Goal: Use online tool/utility: Utilize a website feature to perform a specific function

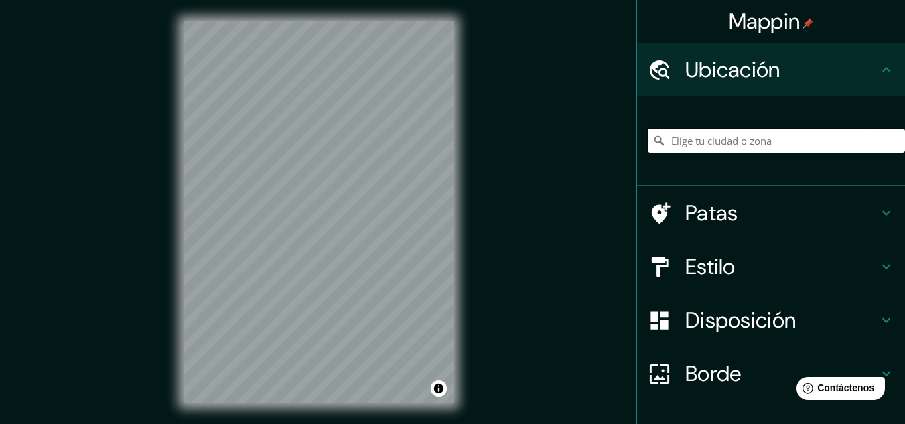
click at [773, 149] on input "Elige tu ciudad o zona" at bounding box center [776, 141] width 257 height 24
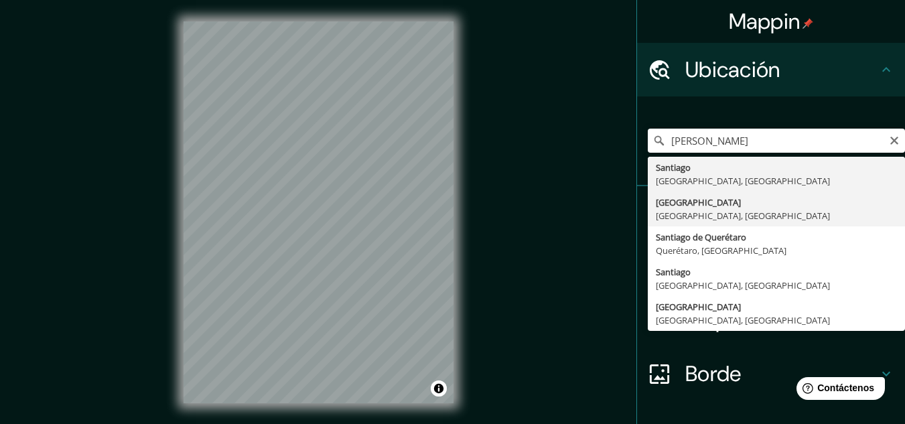
type input "[GEOGRAPHIC_DATA], [GEOGRAPHIC_DATA], [GEOGRAPHIC_DATA]"
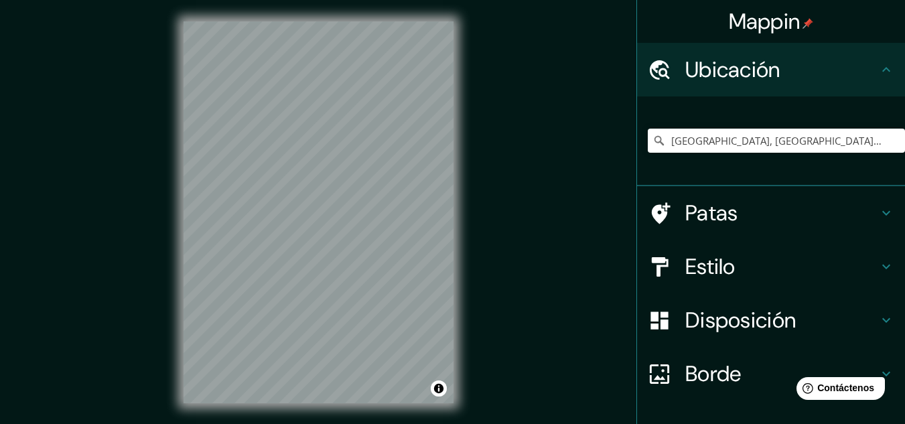
click at [729, 258] on h4 "Estilo" at bounding box center [781, 266] width 193 height 27
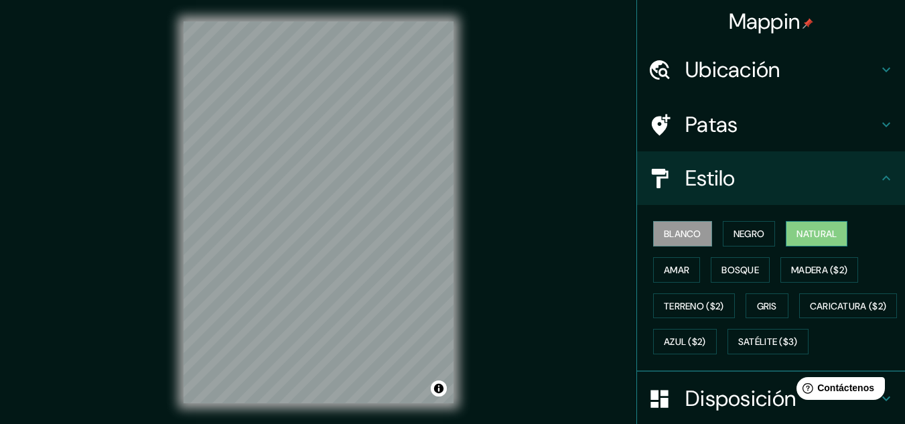
click at [819, 237] on font "Natural" at bounding box center [816, 234] width 40 height 12
click at [819, 189] on h4 "Estilo" at bounding box center [781, 178] width 193 height 27
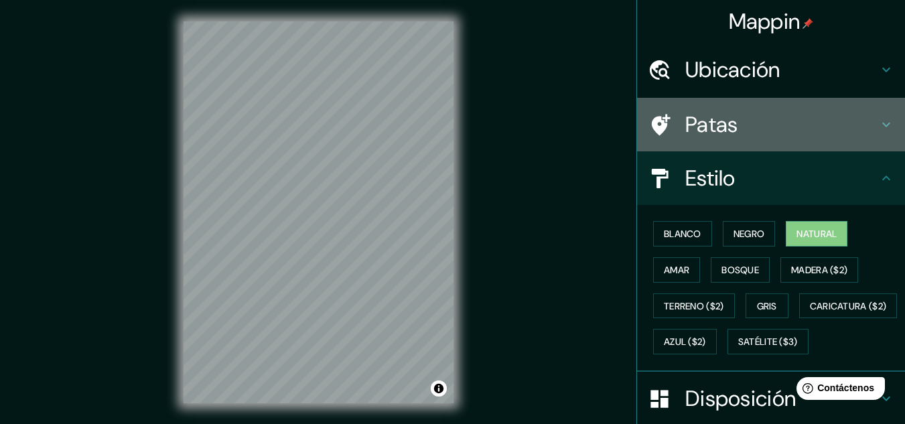
click at [746, 126] on h4 "Patas" at bounding box center [781, 124] width 193 height 27
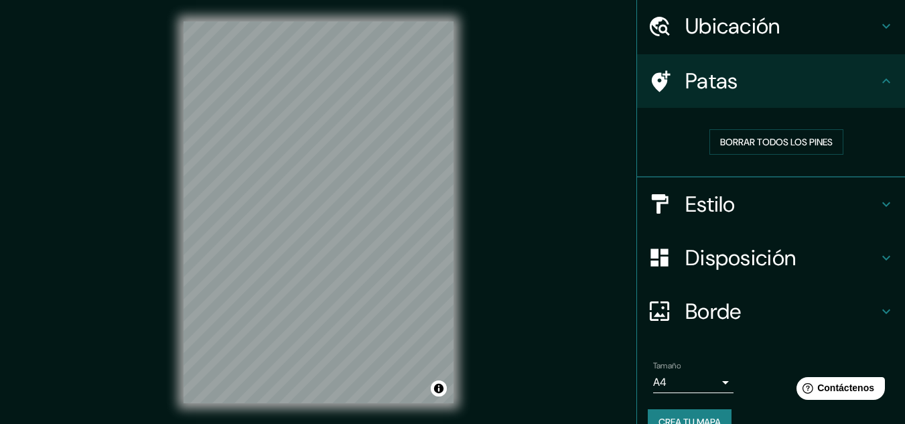
scroll to position [67, 0]
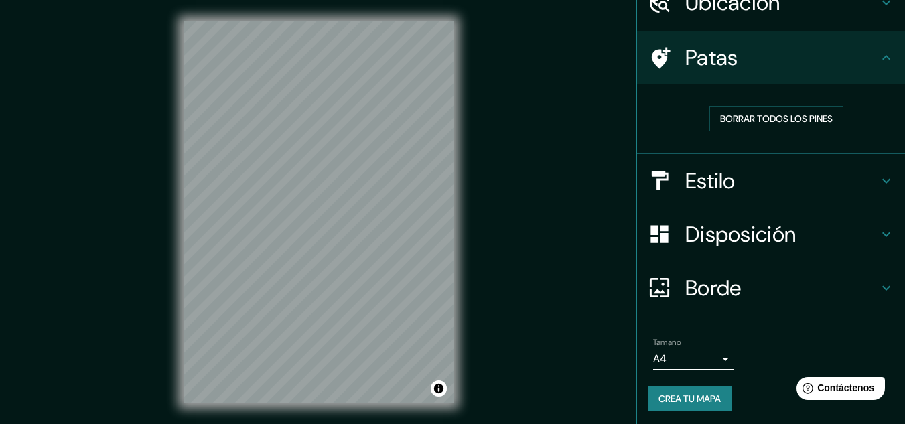
click at [759, 271] on div "Borde" at bounding box center [771, 288] width 268 height 54
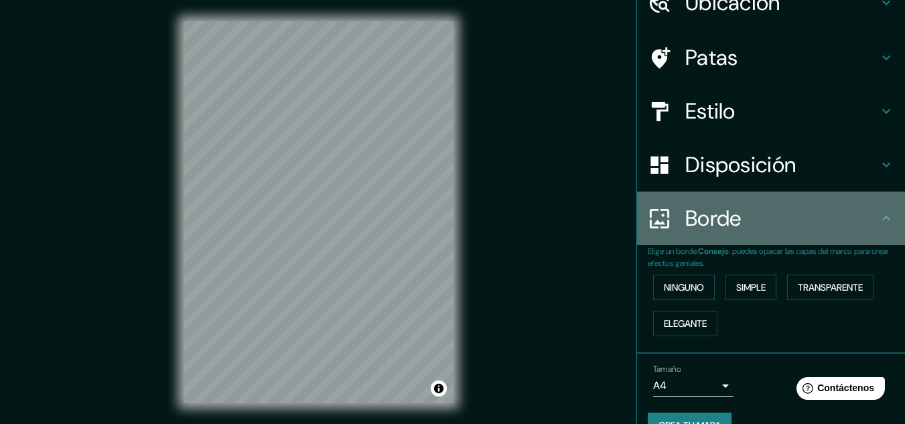
click at [770, 232] on div "Borde" at bounding box center [771, 219] width 268 height 54
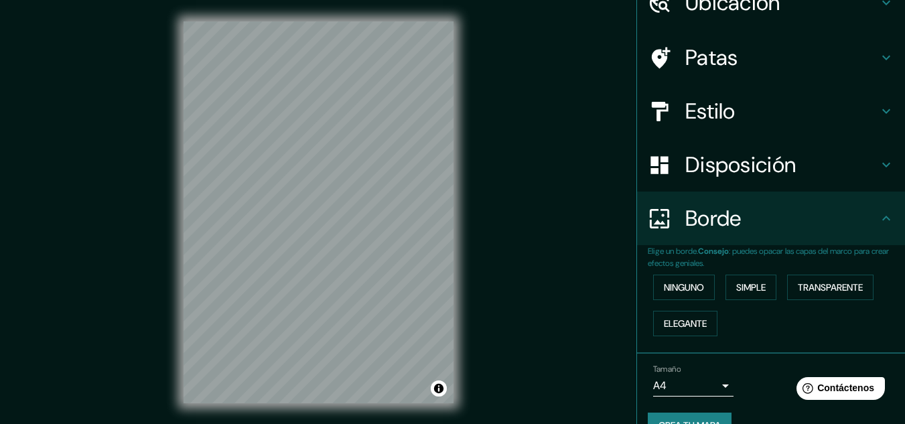
click at [774, 190] on div "Disposición" at bounding box center [771, 165] width 268 height 54
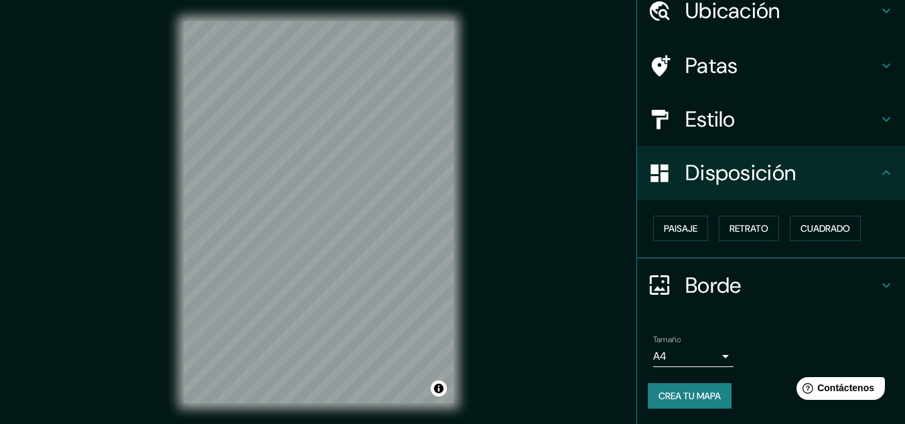
scroll to position [59, 0]
click at [800, 221] on font "Cuadrado" at bounding box center [825, 228] width 50 height 17
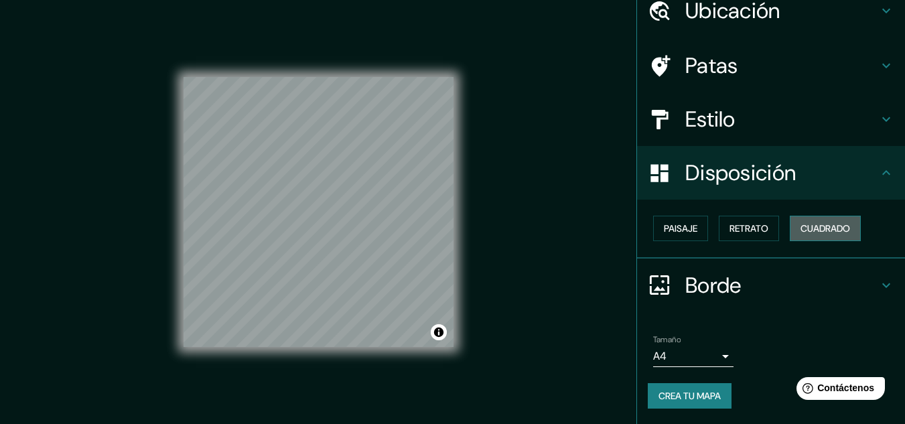
click at [800, 221] on font "Cuadrado" at bounding box center [825, 228] width 50 height 17
click at [719, 225] on button "Retrato" at bounding box center [749, 228] width 60 height 25
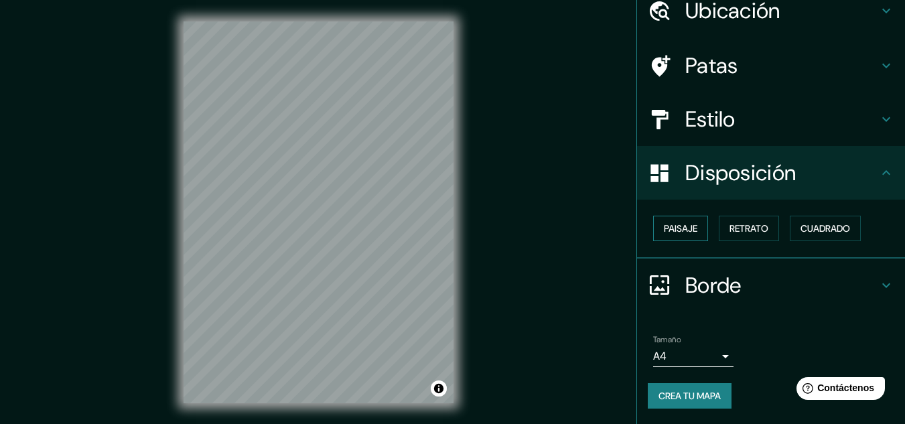
click at [687, 231] on font "Paisaje" at bounding box center [680, 228] width 33 height 12
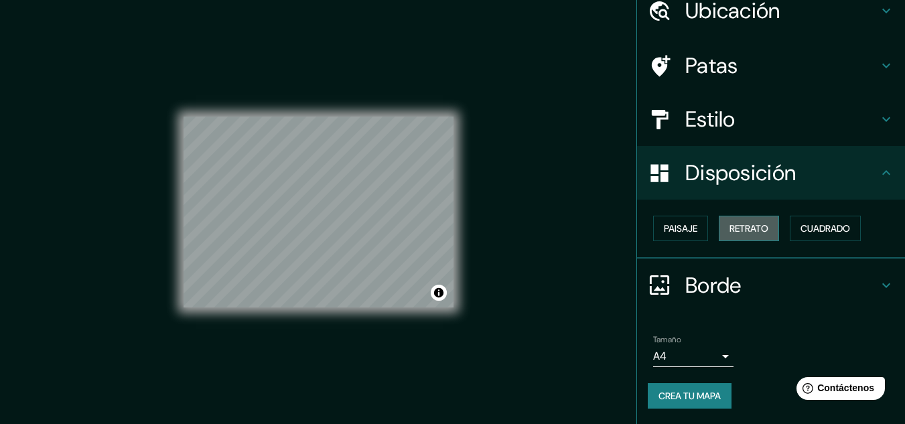
click at [727, 219] on button "Retrato" at bounding box center [749, 228] width 60 height 25
